Goal: Navigation & Orientation: Go to known website

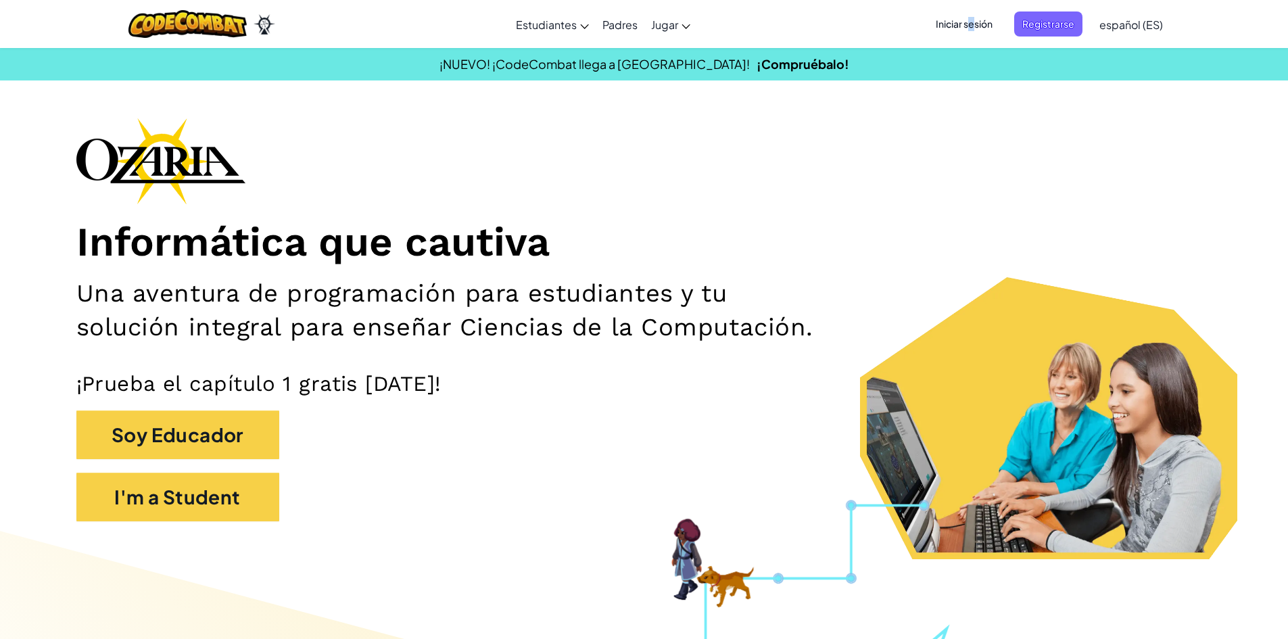
click at [972, 10] on div "Iniciar sesión Registrarse español (ES) English ([GEOGRAPHIC_DATA]) English ([G…" at bounding box center [1045, 24] width 249 height 37
click at [975, 29] on span "Iniciar sesión" at bounding box center [963, 23] width 73 height 25
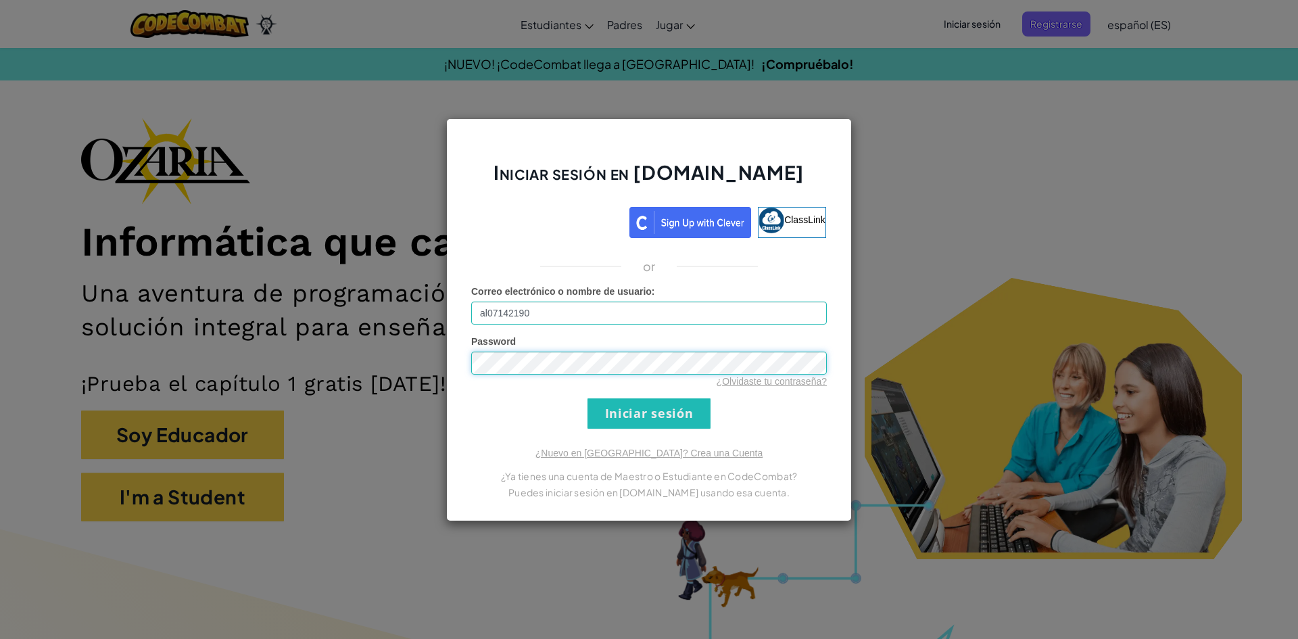
click at [587, 398] on input "Iniciar sesión" at bounding box center [648, 413] width 123 height 30
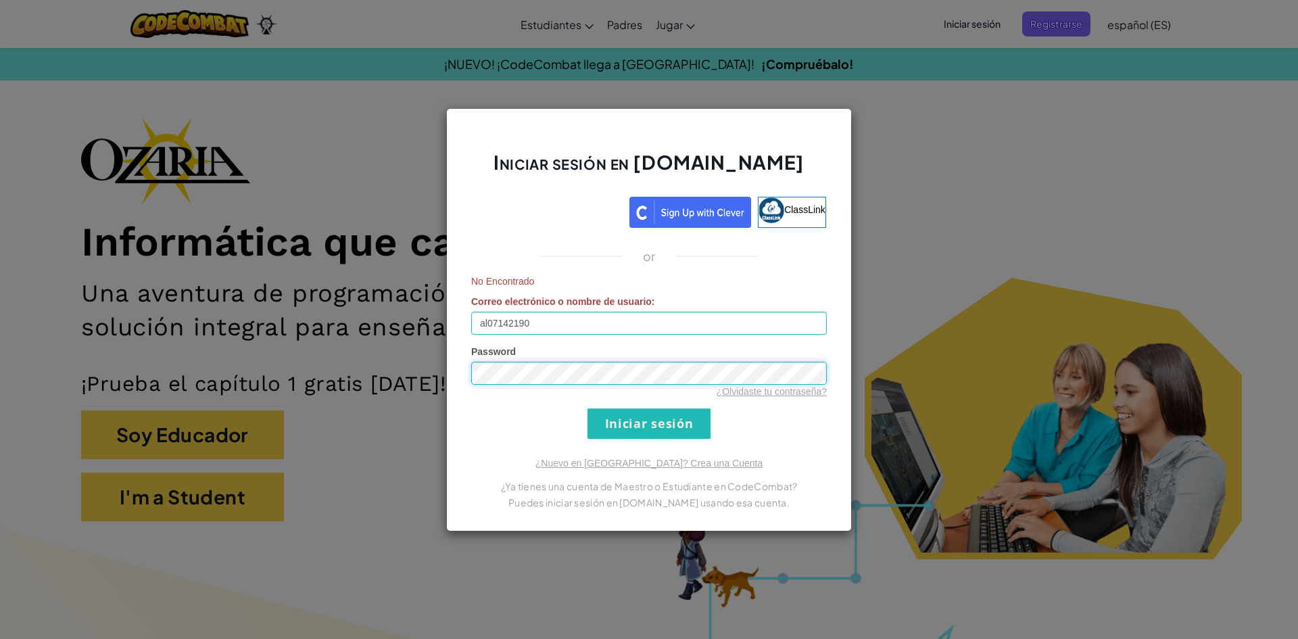
click at [587, 408] on input "Iniciar sesión" at bounding box center [648, 423] width 123 height 30
click at [620, 317] on input "al07142190" at bounding box center [649, 323] width 356 height 23
type input "[EMAIL_ADDRESS][DOMAIN_NAME]"
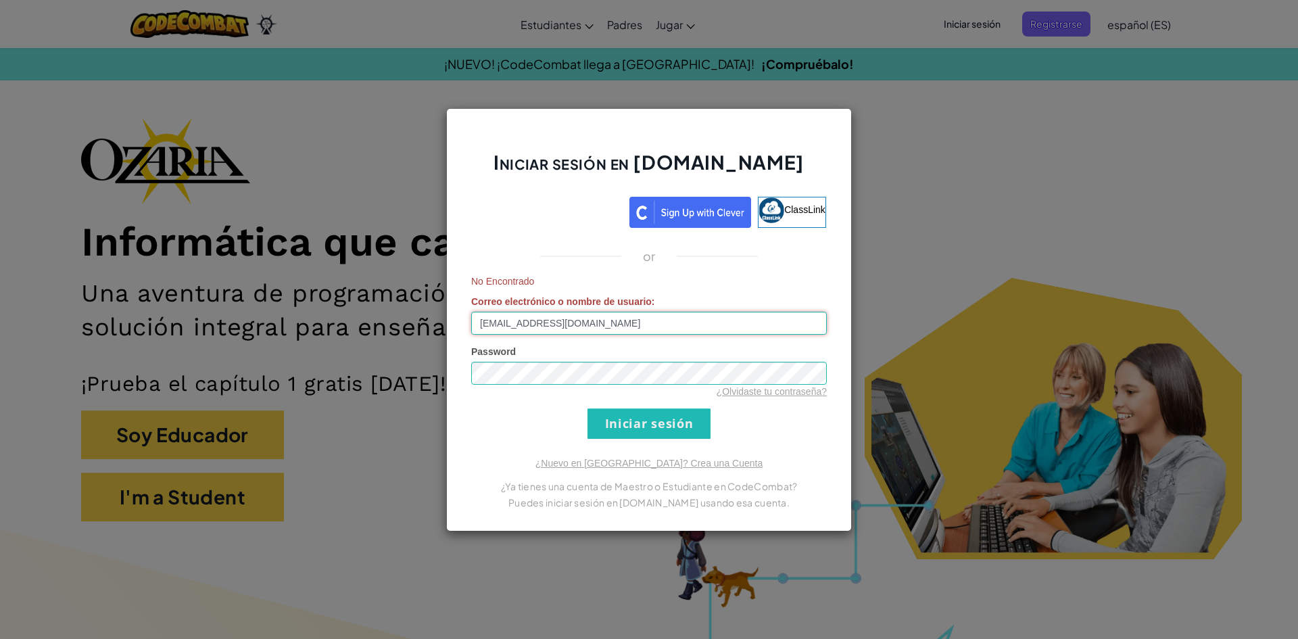
click at [587, 408] on input "Iniciar sesión" at bounding box center [648, 423] width 123 height 30
